Goal: Information Seeking & Learning: Learn about a topic

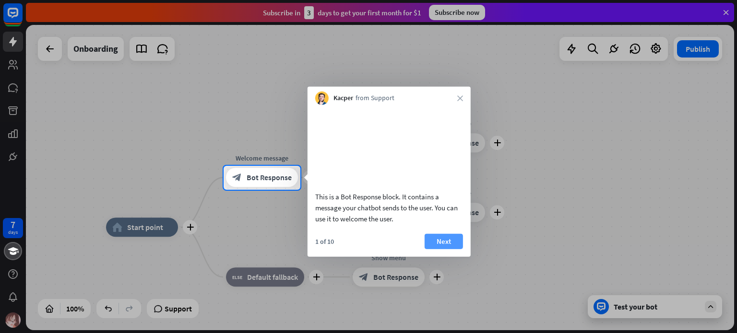
click at [452, 249] on button "Next" at bounding box center [444, 241] width 38 height 15
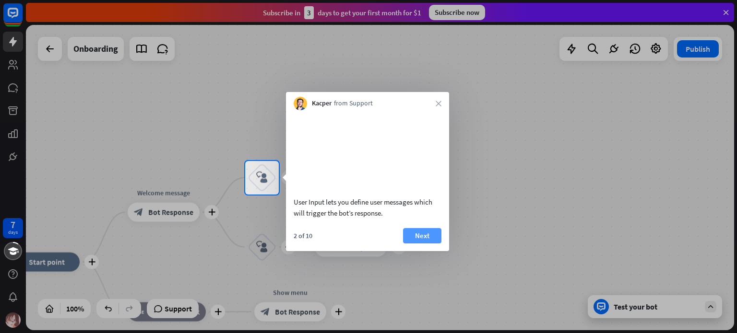
click at [428, 244] on button "Next" at bounding box center [422, 235] width 38 height 15
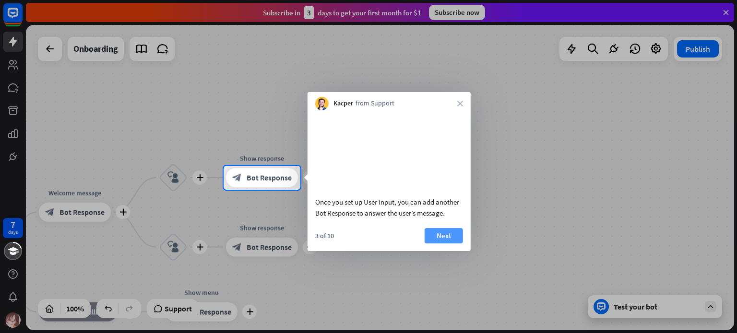
click at [441, 244] on button "Next" at bounding box center [444, 235] width 38 height 15
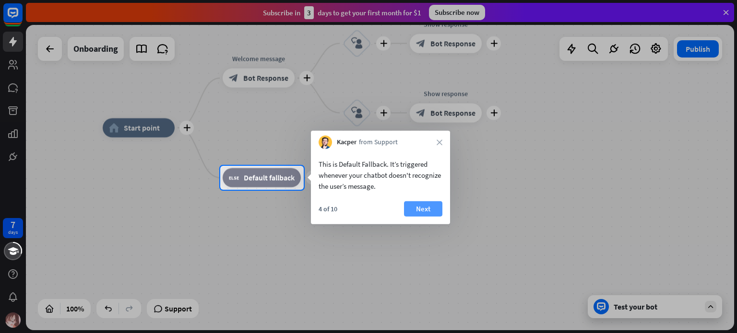
click at [432, 215] on button "Next" at bounding box center [423, 209] width 38 height 15
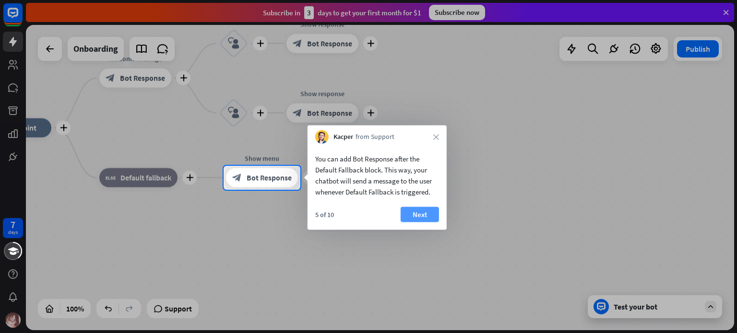
click at [427, 216] on button "Next" at bounding box center [420, 214] width 38 height 15
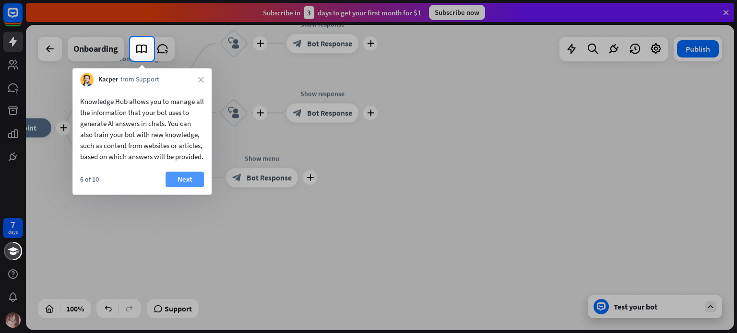
click at [184, 187] on button "Next" at bounding box center [185, 179] width 38 height 15
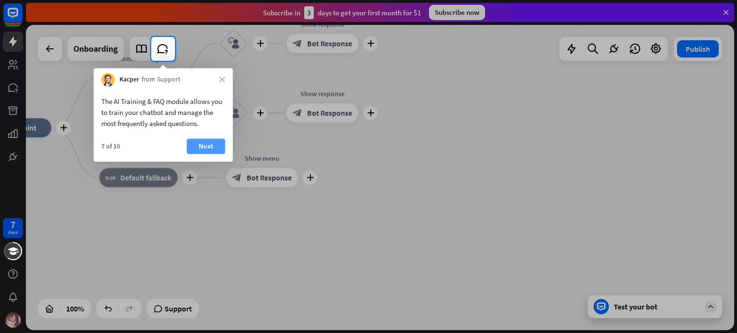
click at [215, 143] on button "Next" at bounding box center [206, 146] width 38 height 15
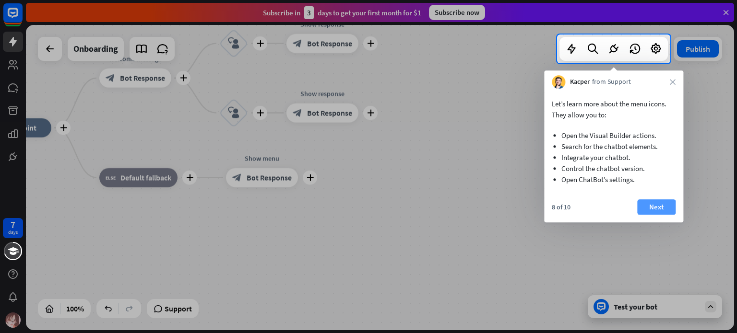
click at [656, 207] on button "Next" at bounding box center [656, 207] width 38 height 15
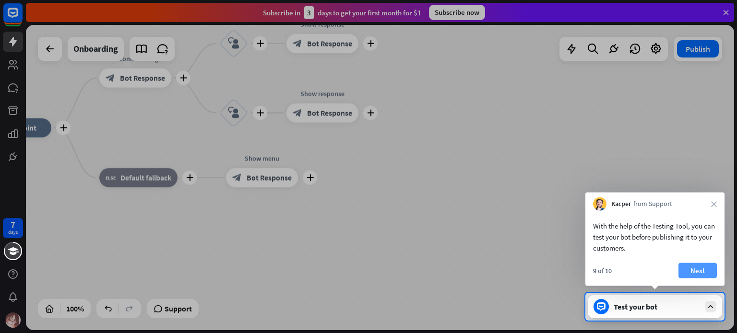
click at [696, 269] on button "Next" at bounding box center [698, 270] width 38 height 15
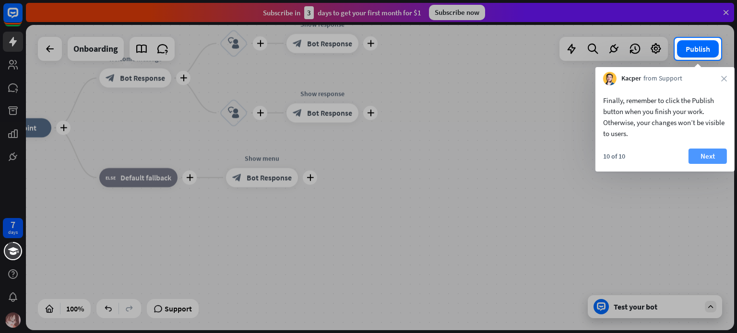
click at [703, 161] on button "Next" at bounding box center [708, 156] width 38 height 15
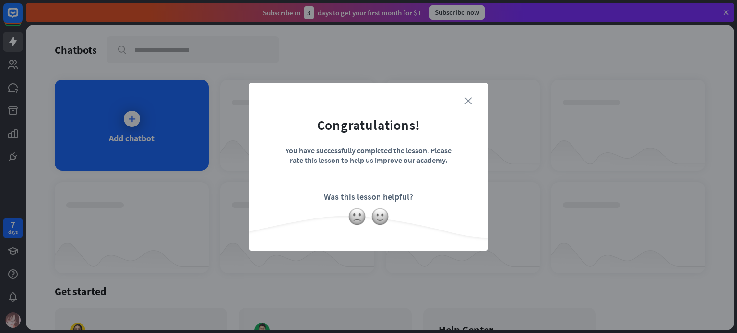
click at [469, 101] on icon "close" at bounding box center [467, 100] width 7 height 7
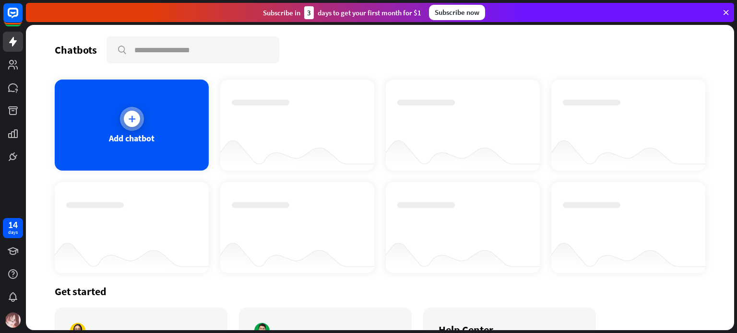
click at [131, 116] on icon at bounding box center [132, 119] width 10 height 10
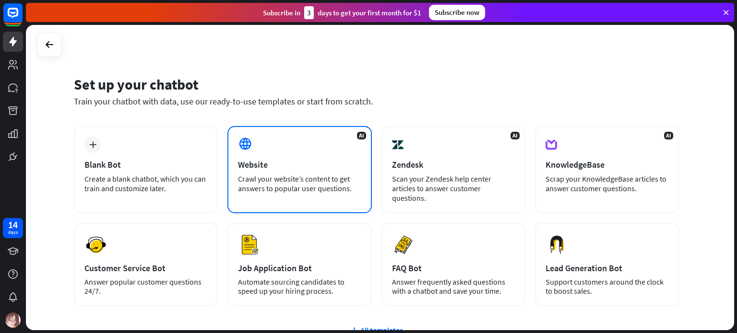
drag, startPoint x: 238, startPoint y: 180, endPoint x: 355, endPoint y: 188, distance: 116.9
click at [355, 188] on div "Crawl your website’s content to get answers to popular user questions." at bounding box center [299, 183] width 123 height 19
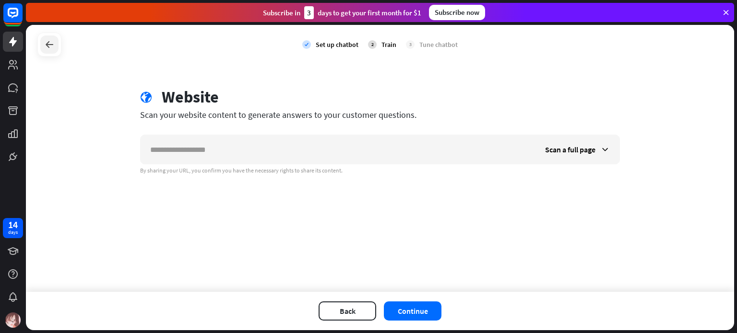
click at [49, 44] on icon at bounding box center [50, 45] width 12 height 12
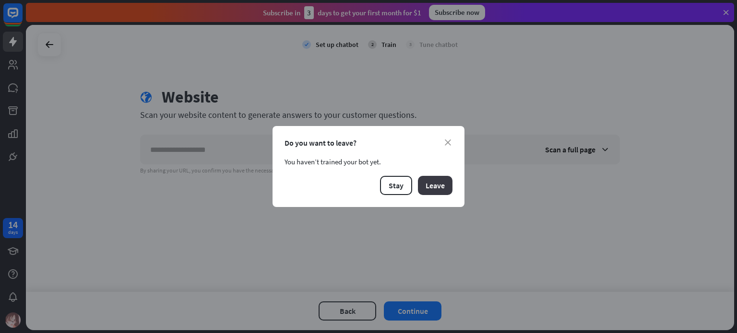
click at [430, 186] on button "Leave" at bounding box center [435, 185] width 35 height 19
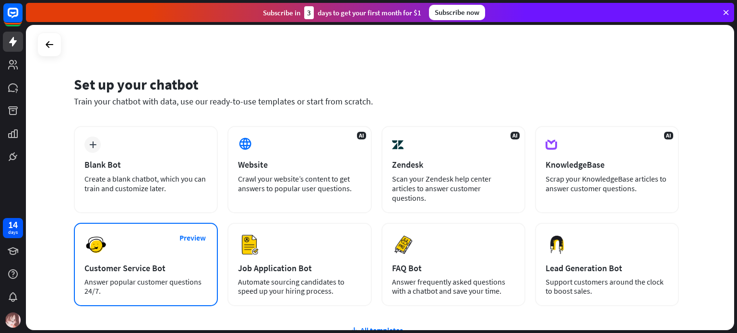
click at [157, 278] on div "Answer popular customer questions 24/7." at bounding box center [145, 287] width 123 height 18
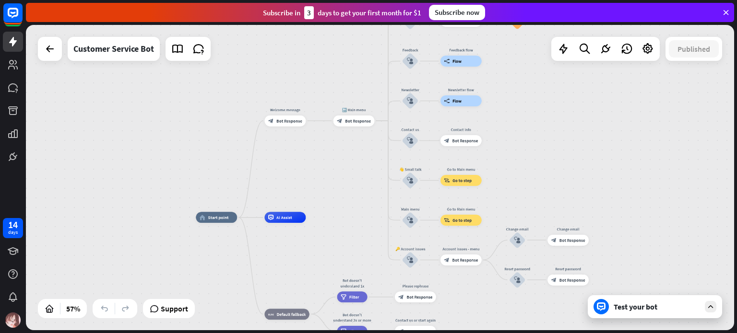
drag, startPoint x: 688, startPoint y: 148, endPoint x: 522, endPoint y: 176, distance: 168.4
click at [522, 176] on div "home_2 Start point Welcome message block_bot_response Bot Response 🔙 Main menu …" at bounding box center [380, 178] width 708 height 306
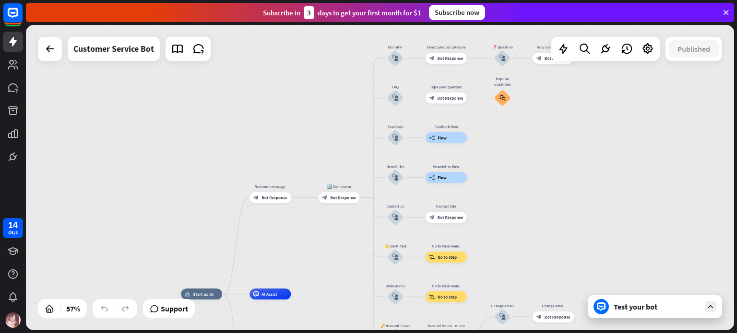
drag, startPoint x: 547, startPoint y: 137, endPoint x: 536, endPoint y: 214, distance: 77.6
click at [536, 214] on div "home_2 Start point Welcome message block_bot_response Bot Response 🔙 Main menu …" at bounding box center [380, 178] width 708 height 306
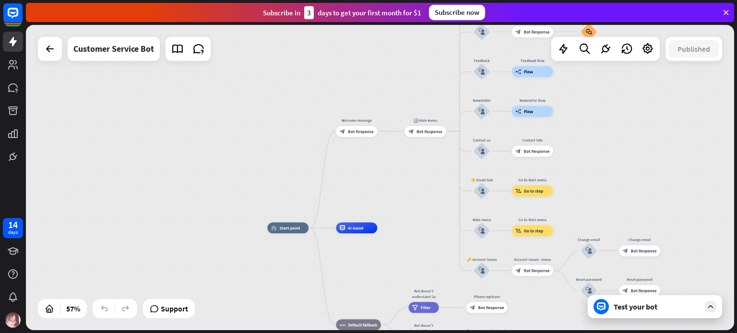
drag, startPoint x: 571, startPoint y: 154, endPoint x: 658, endPoint y: 86, distance: 110.5
click at [658, 86] on div "home_2 Start point Welcome message block_bot_response Bot Response 🔙 Main menu …" at bounding box center [380, 178] width 708 height 306
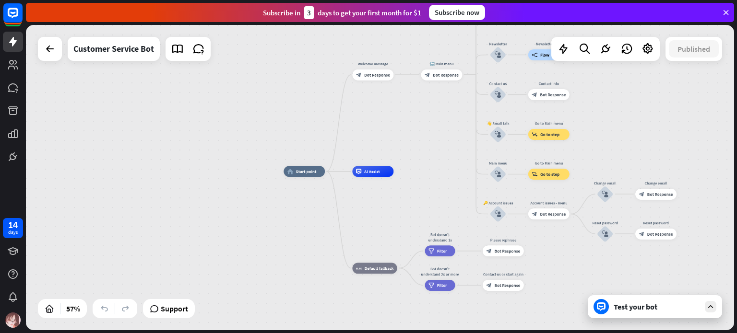
drag, startPoint x: 430, startPoint y: 207, endPoint x: 445, endPoint y: 152, distance: 57.3
click at [445, 152] on div "home_2 Start point Welcome message block_bot_response Bot Response 🔙 Main menu …" at bounding box center [380, 178] width 708 height 306
